Goal: Check status: Check status

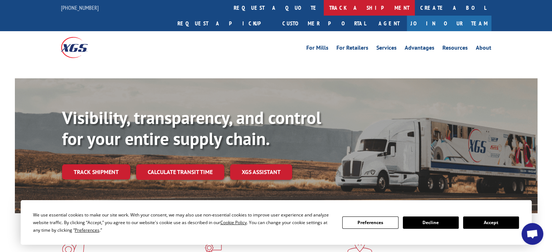
click at [324, 10] on link "track a shipment" at bounding box center [369, 8] width 91 height 16
click at [324, 3] on link "track a shipment" at bounding box center [369, 8] width 91 height 16
click at [324, 11] on link "track a shipment" at bounding box center [369, 8] width 91 height 16
click at [247, 31] on div "For Mills For Retailers Services Advantages Resources About For Mills For Retai…" at bounding box center [276, 47] width 430 height 32
click at [324, 5] on link "track a shipment" at bounding box center [369, 8] width 91 height 16
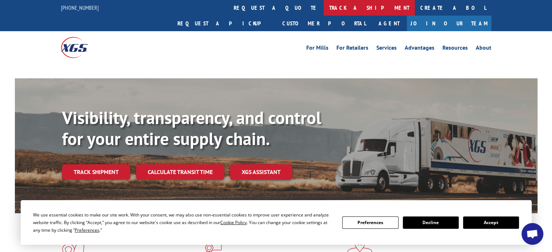
click at [324, 5] on link "track a shipment" at bounding box center [369, 8] width 91 height 16
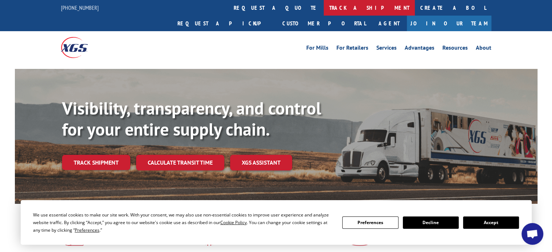
click at [324, 12] on link "track a shipment" at bounding box center [369, 8] width 91 height 16
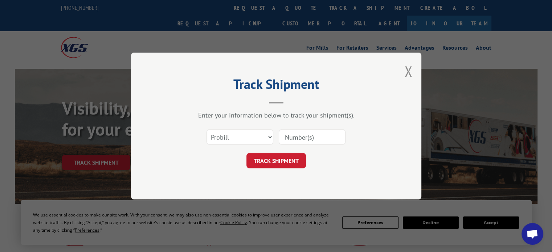
click at [321, 133] on input at bounding box center [312, 136] width 67 height 15
paste input "06503207"
type input "06503207"
drag, startPoint x: 252, startPoint y: 143, endPoint x: 245, endPoint y: 143, distance: 7.7
click at [252, 142] on select "Select category... Probill BOL PO" at bounding box center [239, 136] width 67 height 15
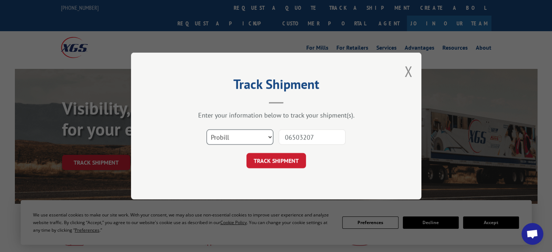
select select "po"
click at [206, 129] on select "Select category... Probill BOL PO" at bounding box center [239, 136] width 67 height 15
click at [281, 165] on button "TRACK SHIPMENT" at bounding box center [275, 160] width 59 height 15
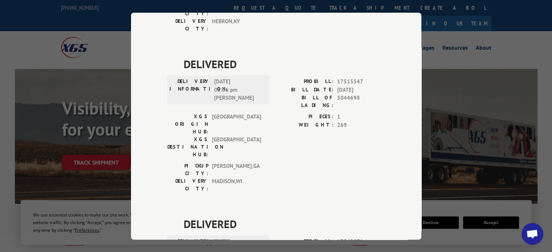
scroll to position [338, 0]
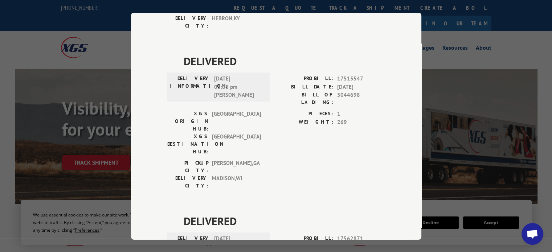
click at [463, 33] on div "Track Shipment DELIVERED DELIVERY INFORMATION: [DATE] 10:00 am ON FILE PROBILL:…" at bounding box center [276, 126] width 552 height 252
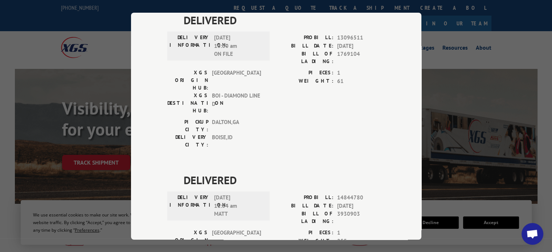
scroll to position [0, 0]
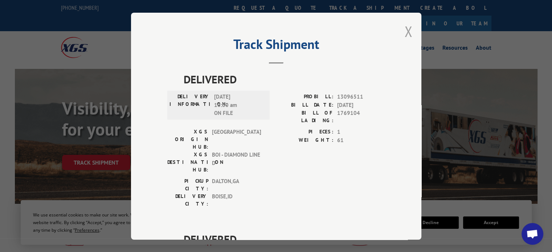
click at [404, 38] on button "Close modal" at bounding box center [408, 31] width 8 height 19
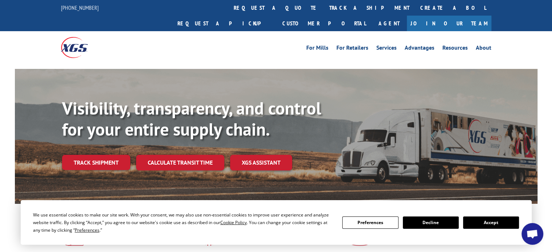
click at [324, 12] on link "track a shipment" at bounding box center [369, 8] width 91 height 16
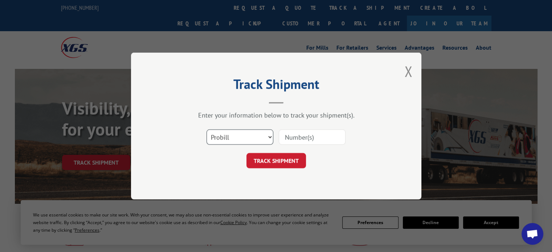
click at [247, 131] on select "Select category... Probill BOL PO" at bounding box center [239, 136] width 67 height 15
select select "po"
click at [206, 129] on select "Select category... Probill BOL PO" at bounding box center [239, 136] width 67 height 15
click at [313, 132] on input at bounding box center [312, 136] width 67 height 15
paste input "06503207"
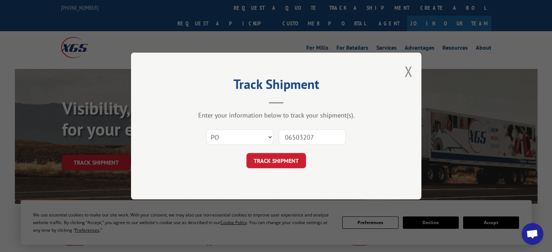
type input "06503207"
click at [277, 177] on div "Track Shipment Enter your information below to track your shipment(s). Select c…" at bounding box center [276, 126] width 290 height 147
click at [278, 164] on button "TRACK SHIPMENT" at bounding box center [275, 160] width 59 height 15
